Goal: Find contact information: Obtain details needed to contact an individual or organization

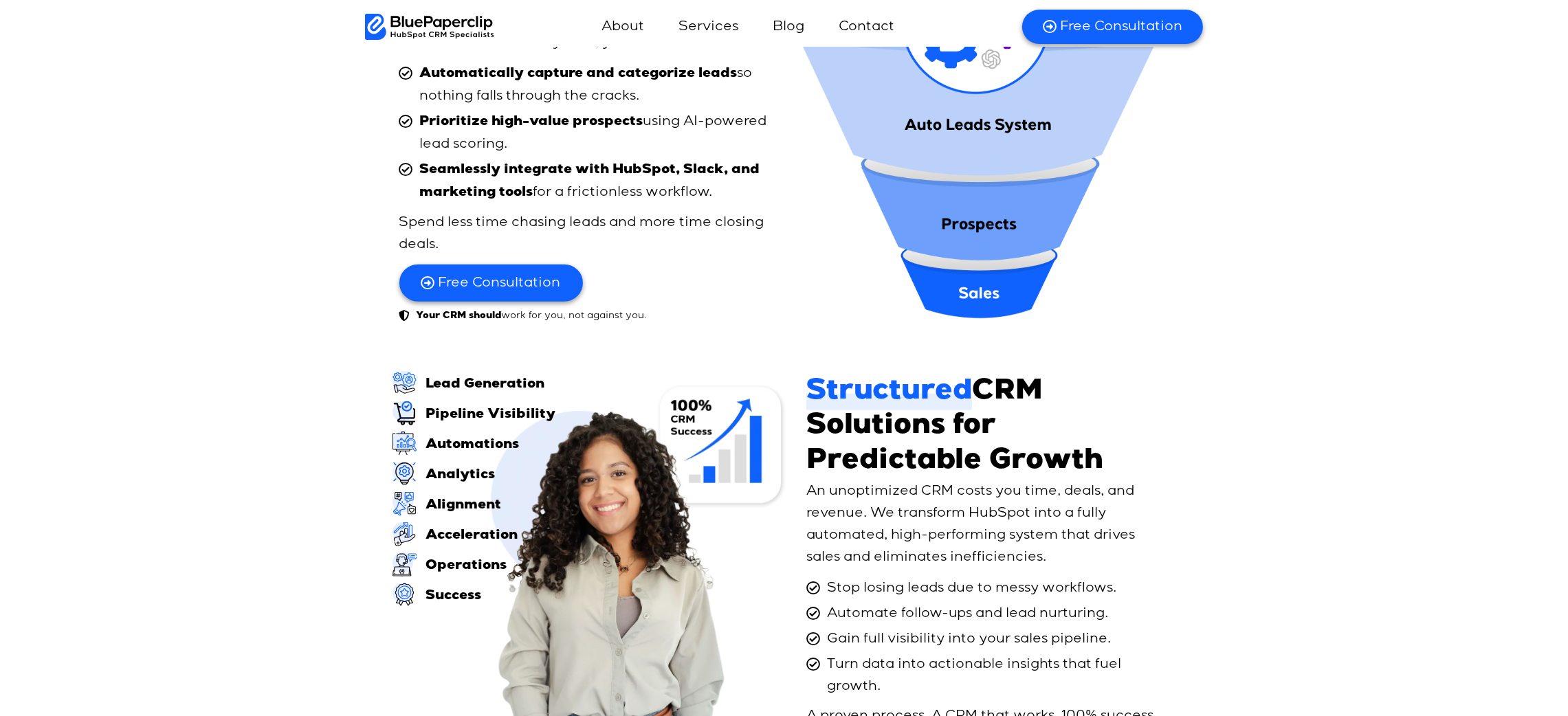
scroll to position [1957, 0]
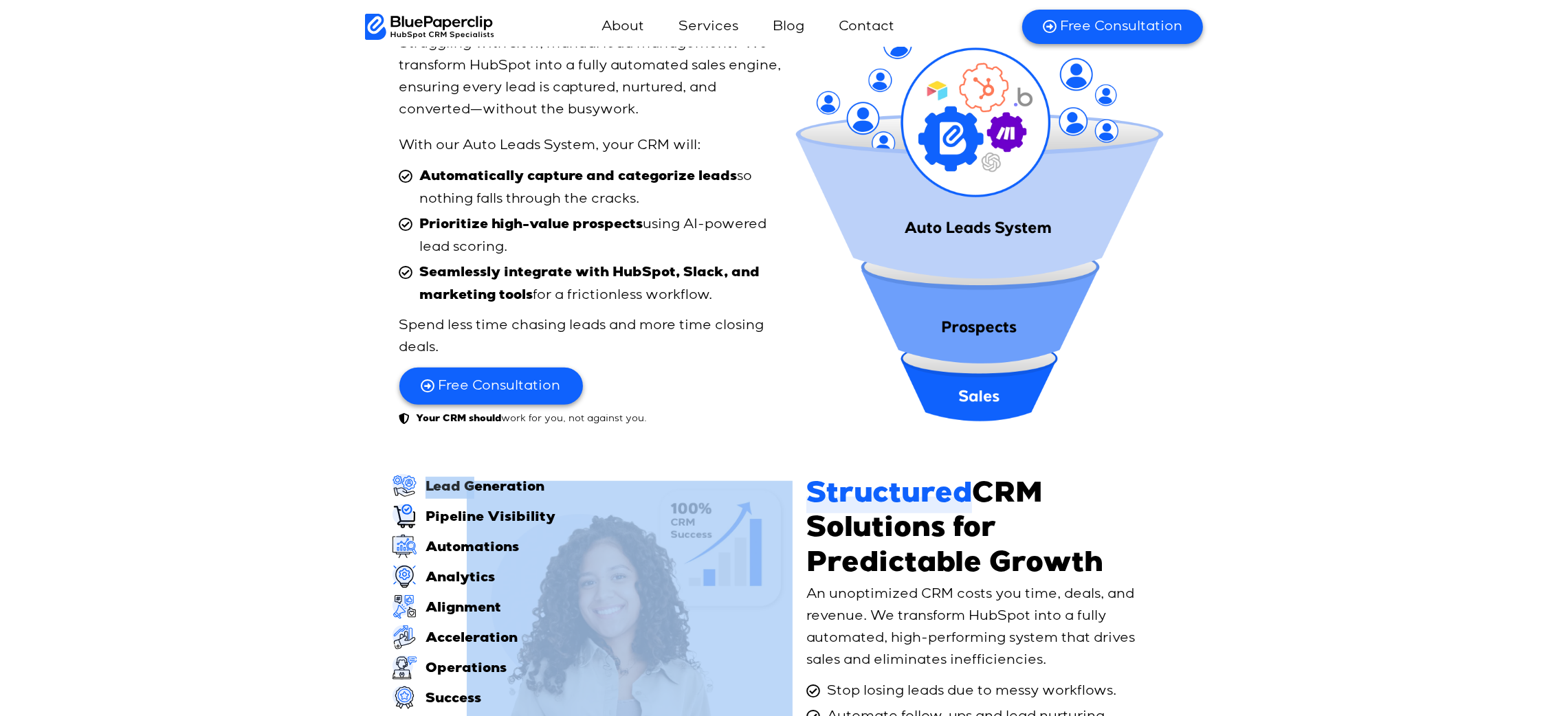
drag, startPoint x: 475, startPoint y: 488, endPoint x: 559, endPoint y: 534, distance: 95.8
click at [559, 534] on div "Lead Generation Pipeline Visibility Automations Analytics Alignment Acceleratio…" at bounding box center [596, 690] width 408 height 431
click at [305, 510] on div "Lead Generation Pipeline Visibility Automations Analytics Alignment Acceleratio…" at bounding box center [784, 689] width 1568 height 444
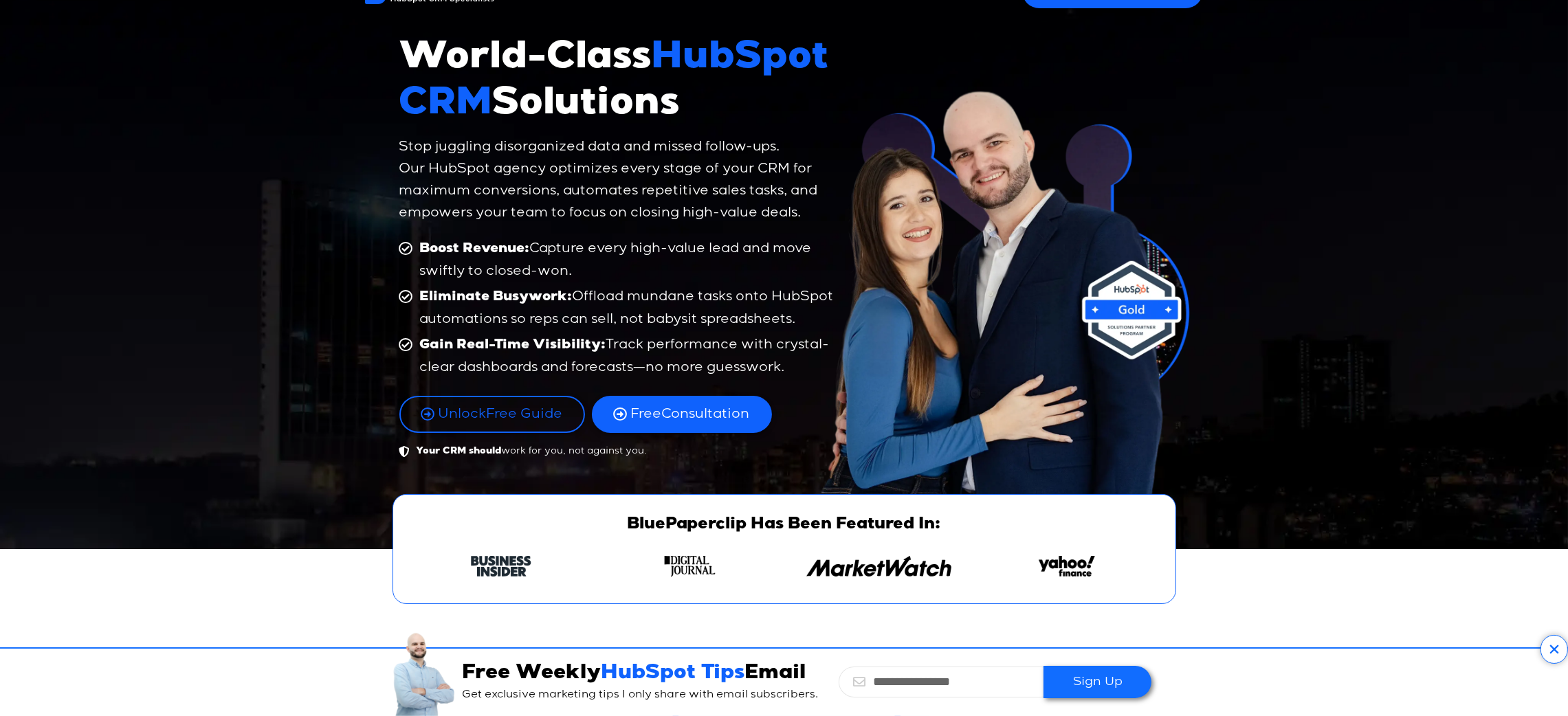
scroll to position [0, 0]
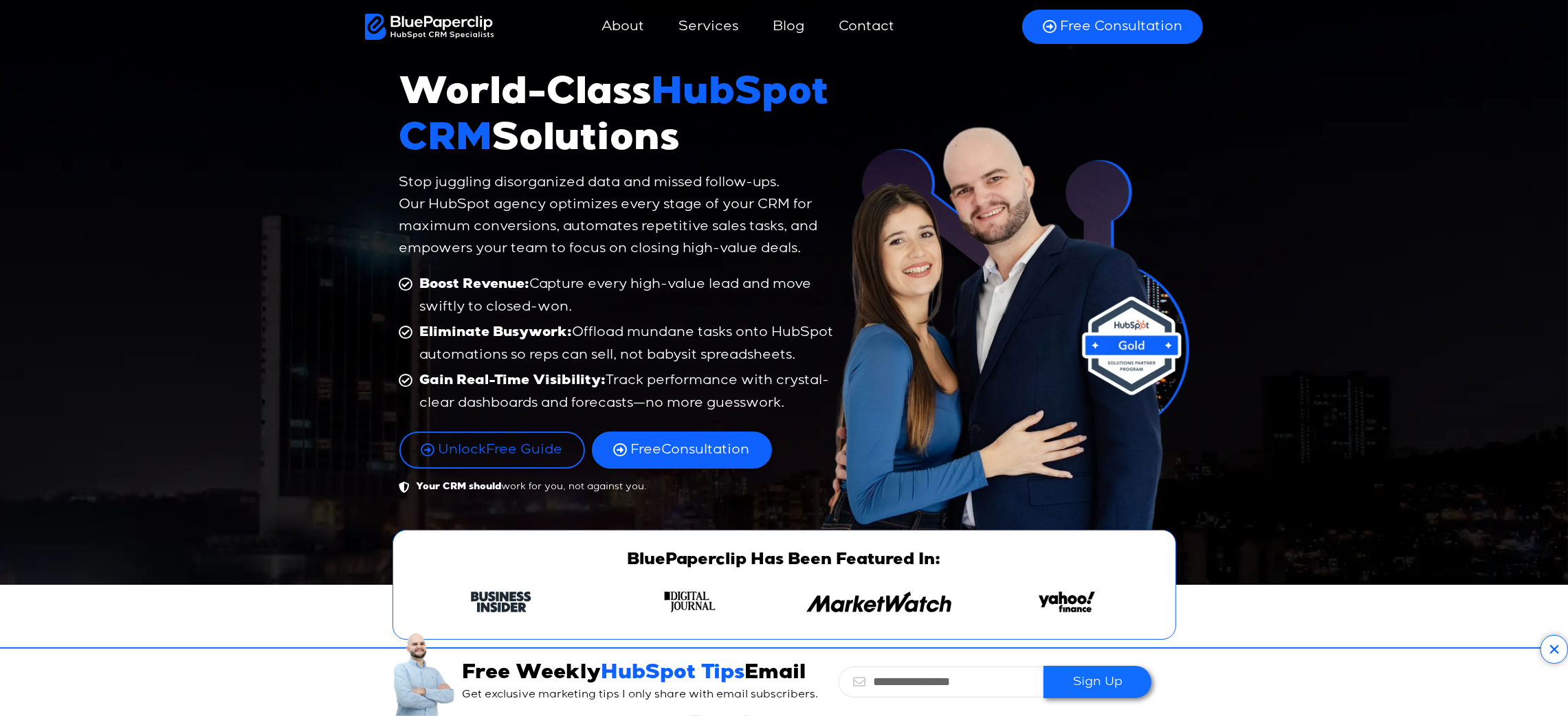
click at [1257, 349] on div "World-Class HubSpot CRM Solutions Stop juggling disorganized data and missed fo…" at bounding box center [784, 273] width 1568 height 622
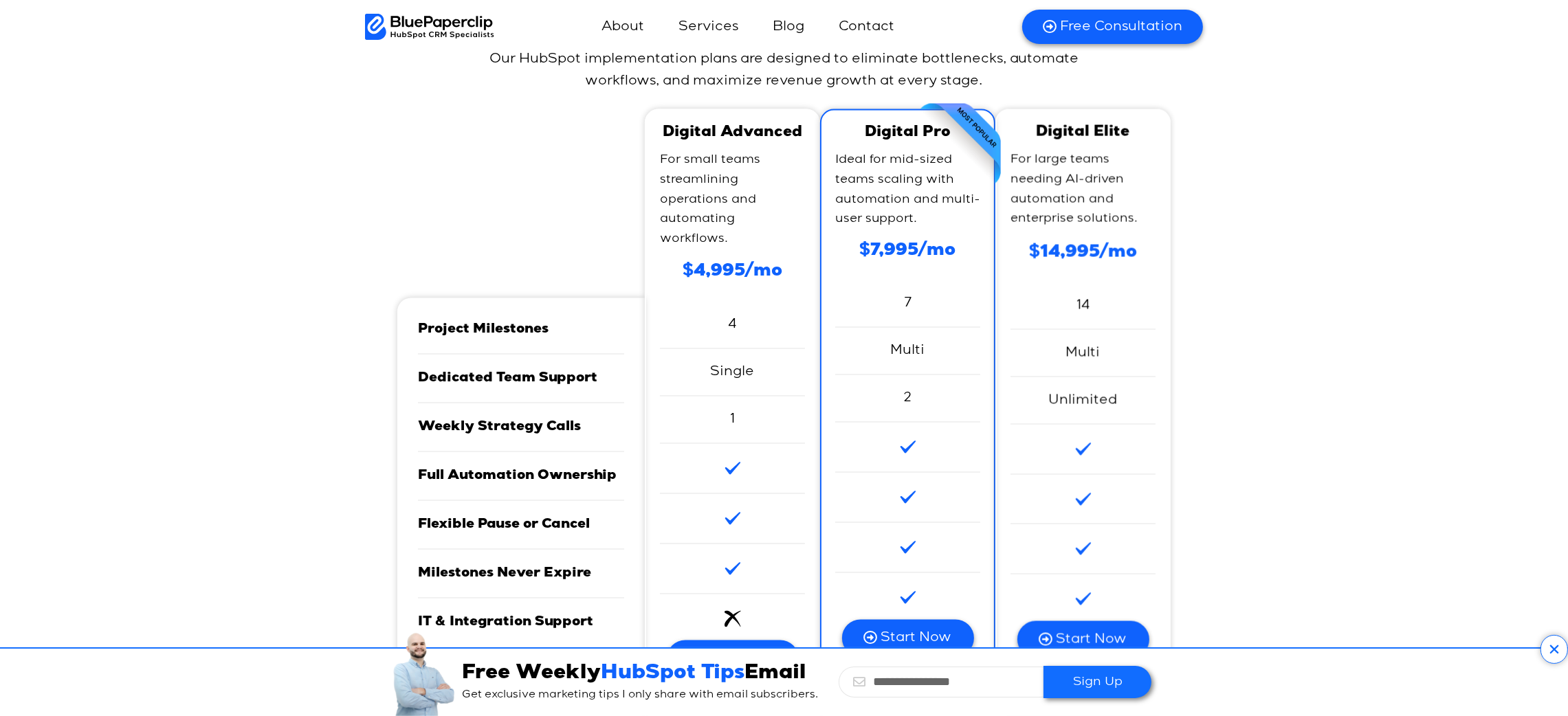
scroll to position [3606, 0]
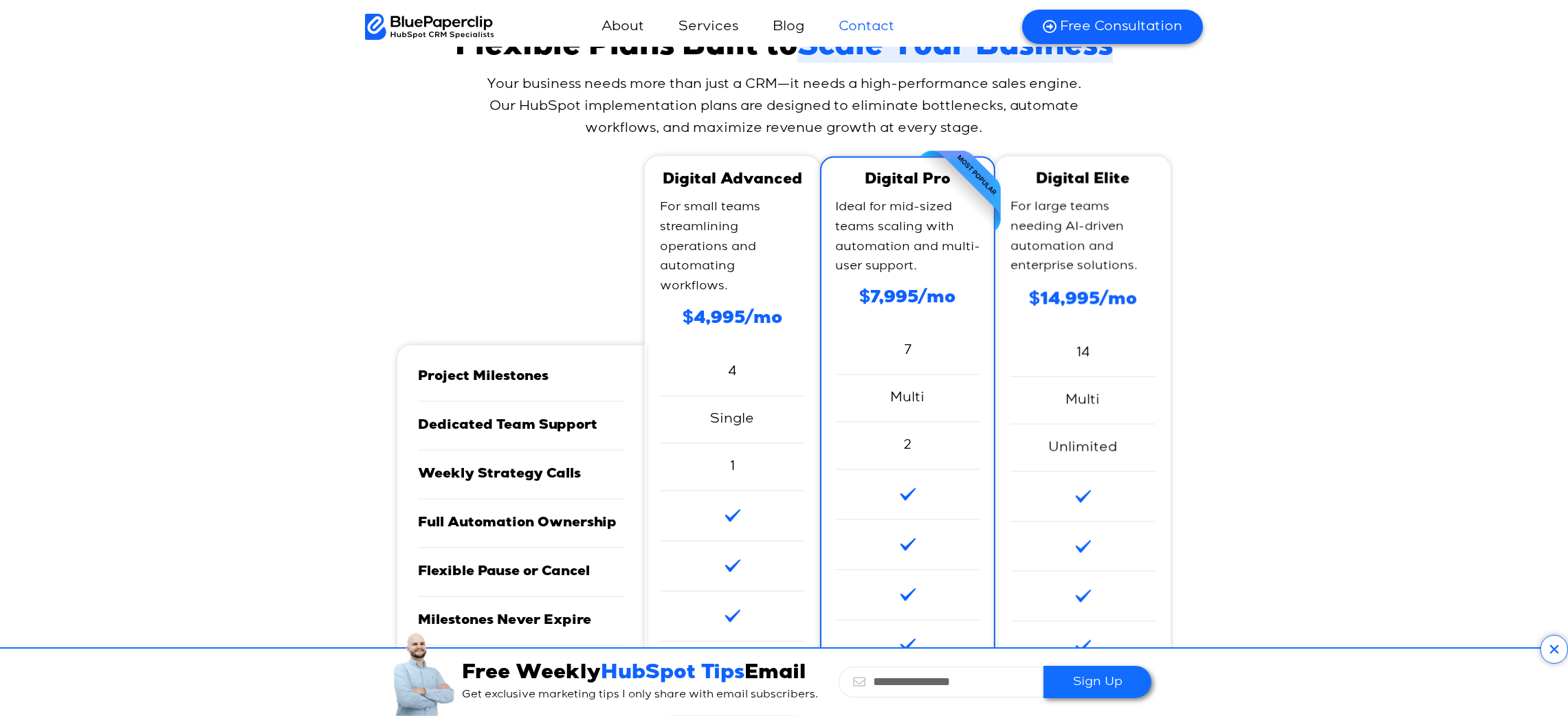
click at [873, 32] on link "Contact" at bounding box center [866, 27] width 83 height 33
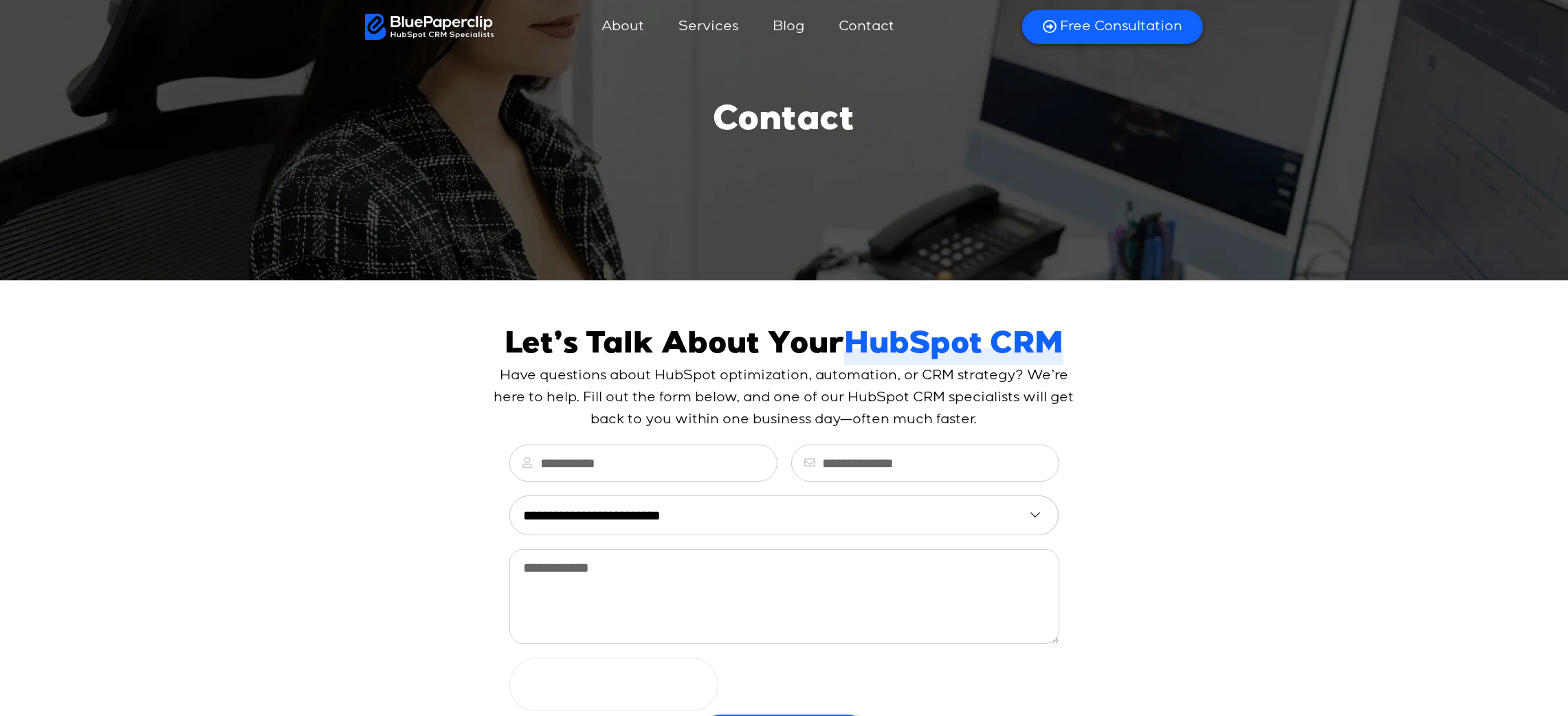
click at [451, 28] on img at bounding box center [430, 26] width 130 height 26
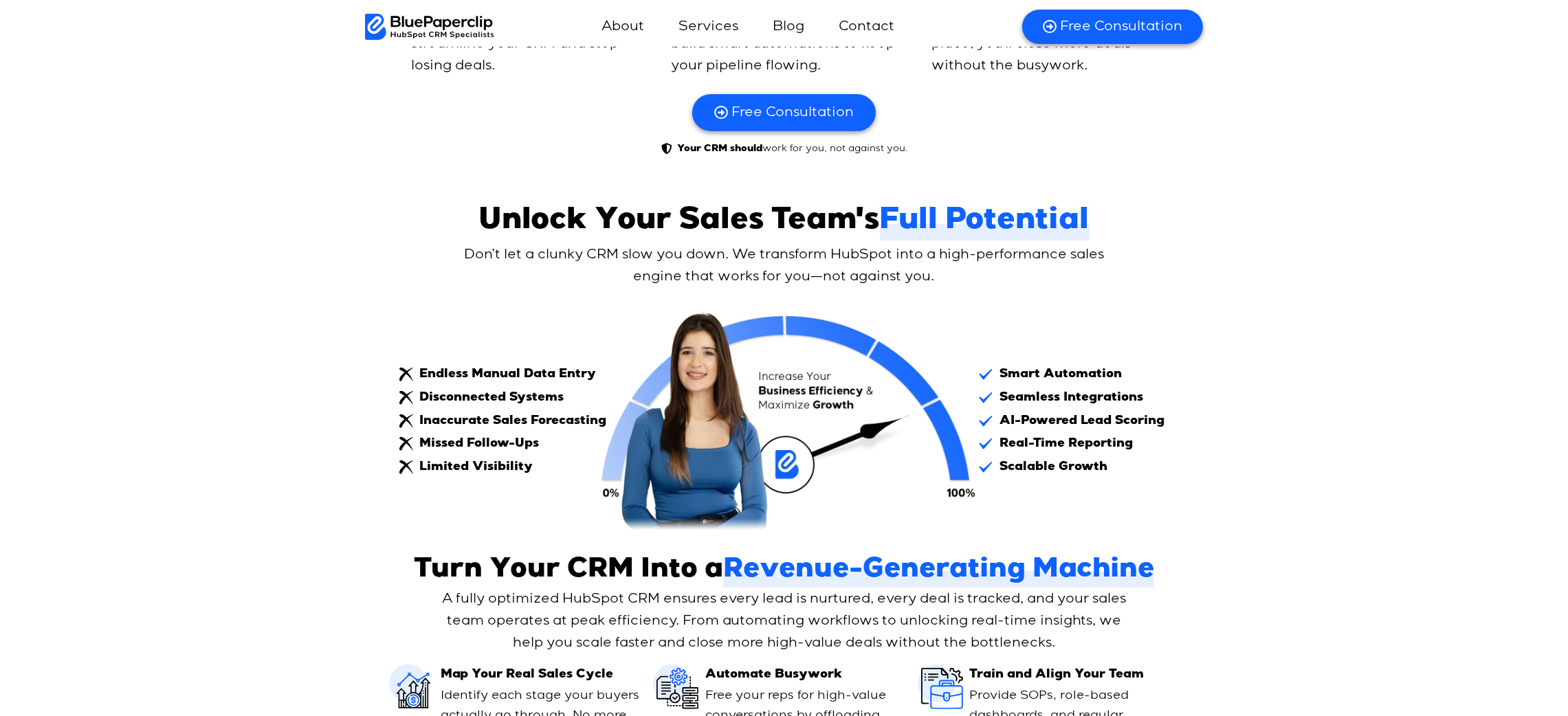
scroll to position [824, 0]
